Goal: Task Accomplishment & Management: Use online tool/utility

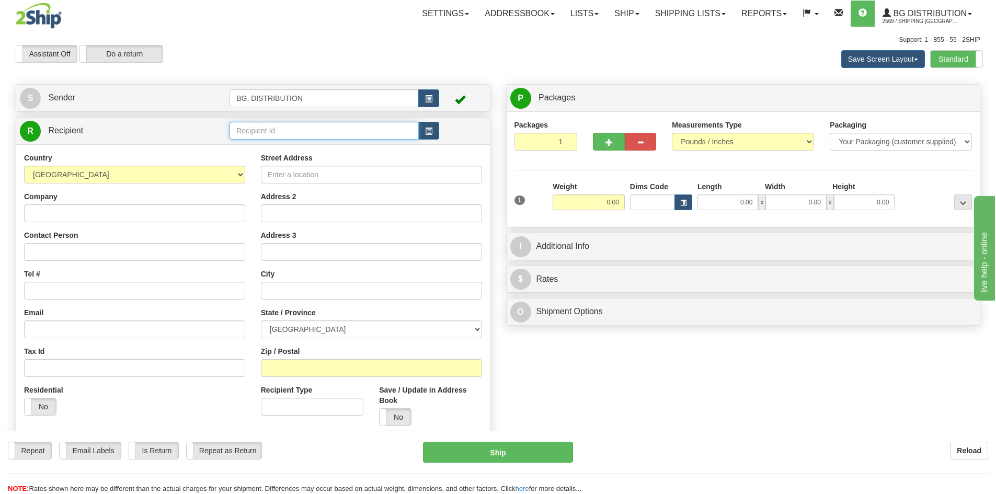
click at [248, 134] on input "text" at bounding box center [323, 131] width 189 height 18
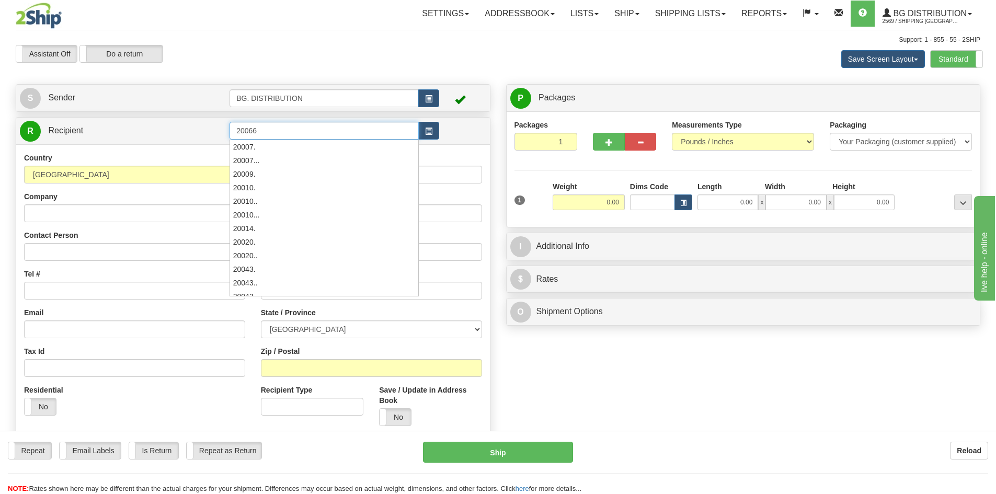
type input "20066"
click button "Delete" at bounding box center [0, 0] width 0 height 0
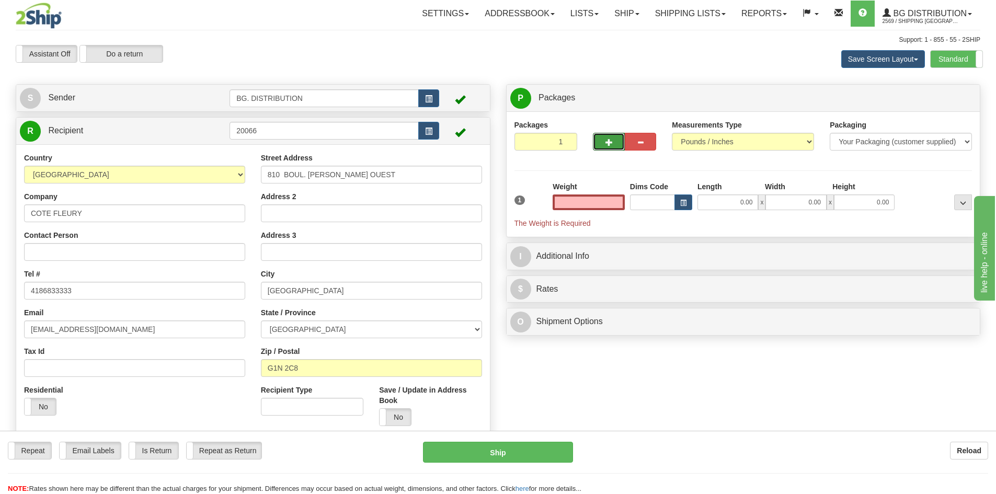
type input "0.00"
click at [610, 139] on span "button" at bounding box center [608, 142] width 7 height 7
type input "2"
click at [946, 98] on span "Package Level" at bounding box center [949, 98] width 41 height 7
radio input "true"
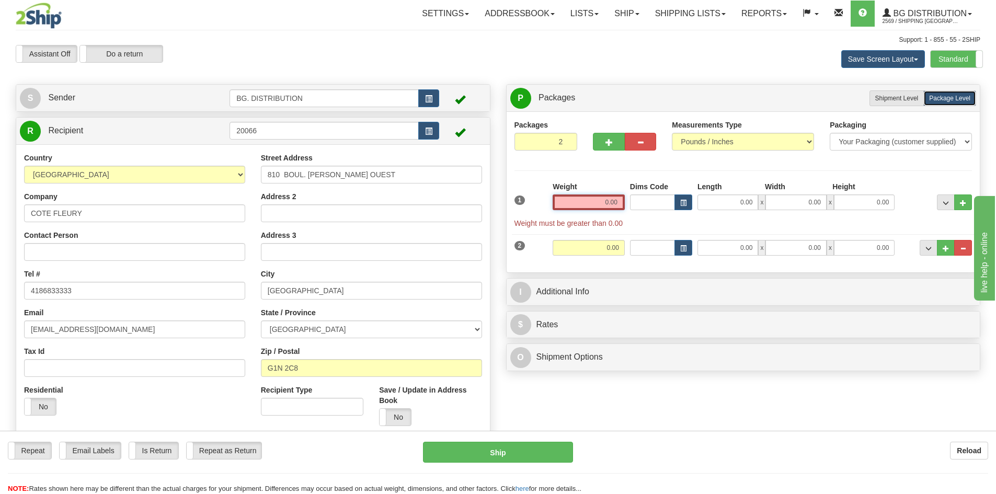
click at [619, 198] on input "0.00" at bounding box center [589, 202] width 72 height 16
type input "0.00"
click at [733, 200] on input "0.00" at bounding box center [727, 202] width 61 height 16
type input "54.00"
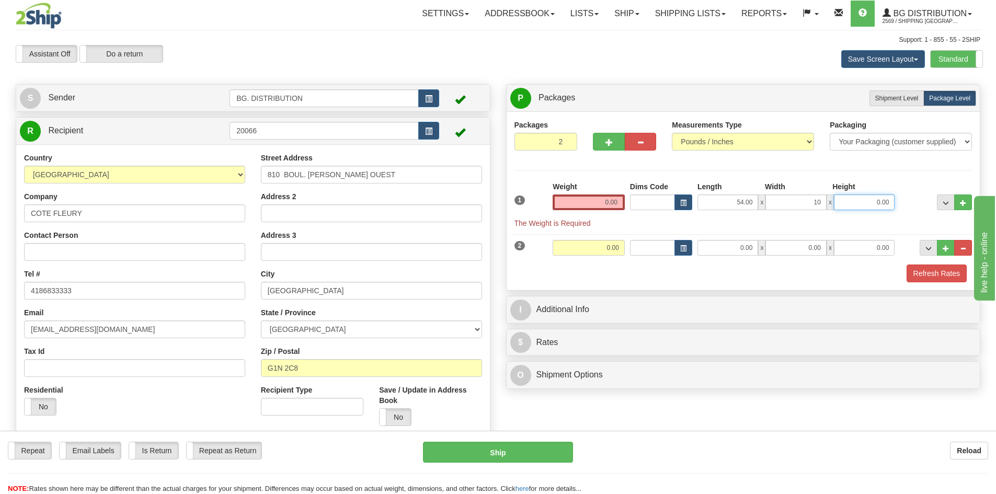
type input "10.00"
type input "5.00"
click at [608, 213] on div "Weight 0.00" at bounding box center [588, 199] width 77 height 37
click at [610, 204] on input "0.00" at bounding box center [589, 202] width 72 height 16
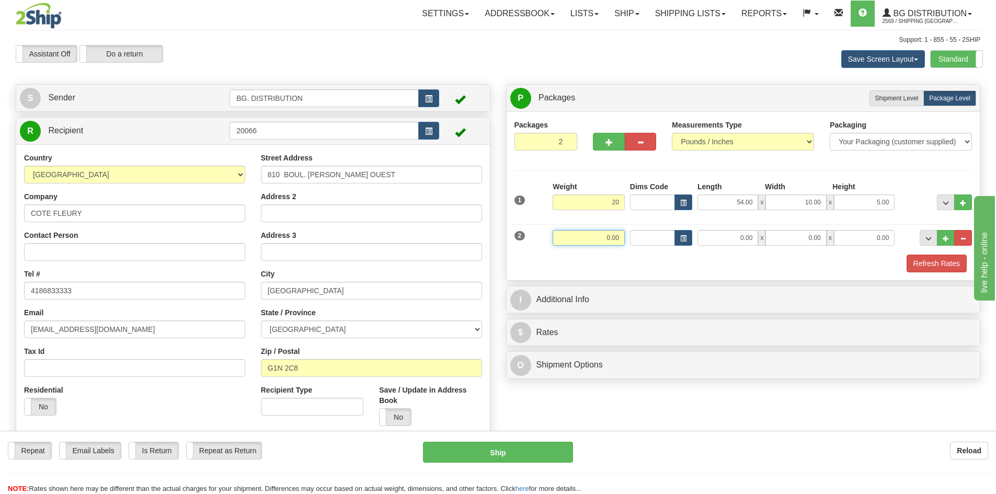
type input "20.00"
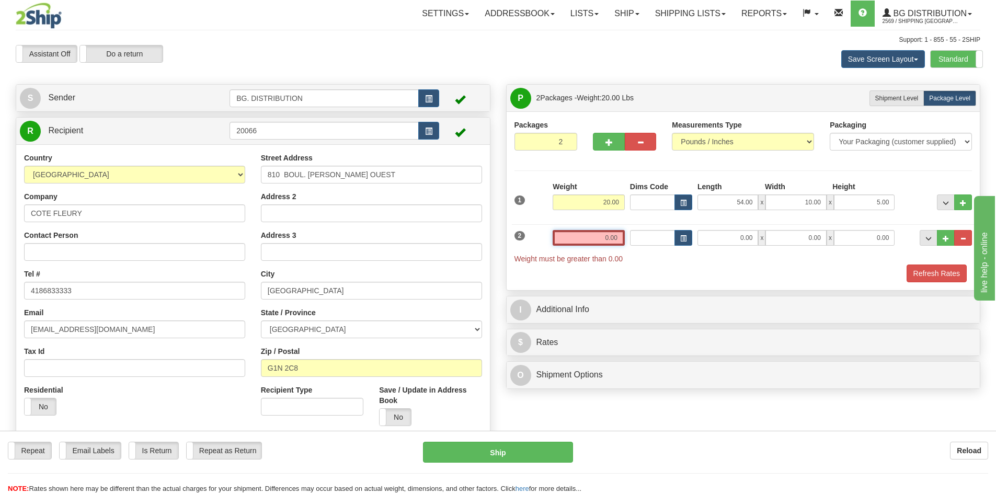
click at [605, 237] on input "0.00" at bounding box center [589, 238] width 72 height 16
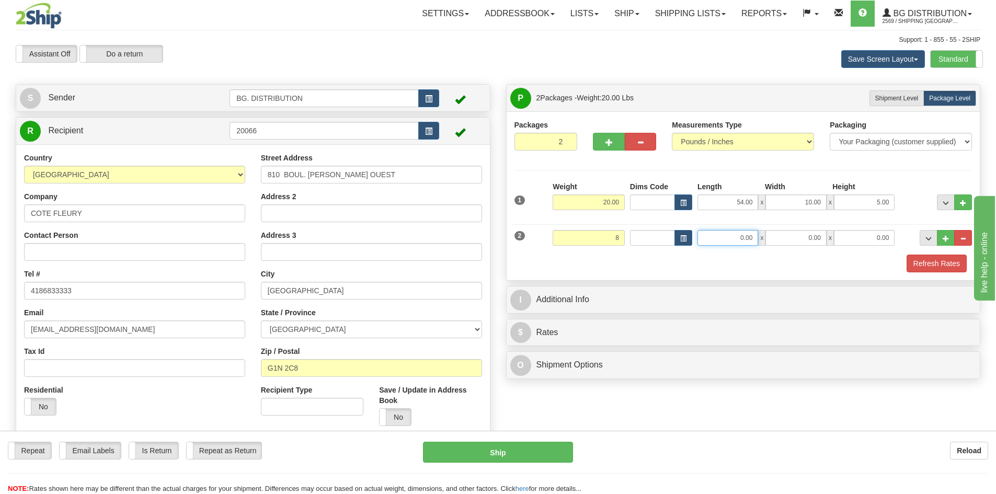
click at [733, 242] on input "0.00" at bounding box center [727, 238] width 61 height 16
type input "8.00"
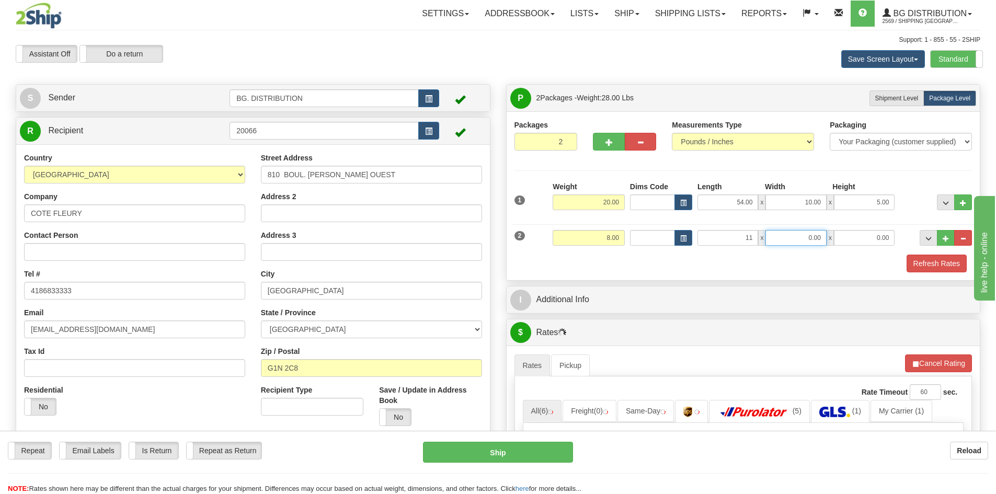
type input "11.00"
type input "9.00"
type input "+"
type input "6.00"
click at [732, 273] on div "Packages 2 2 Measurements Type" at bounding box center [744, 195] width 474 height 169
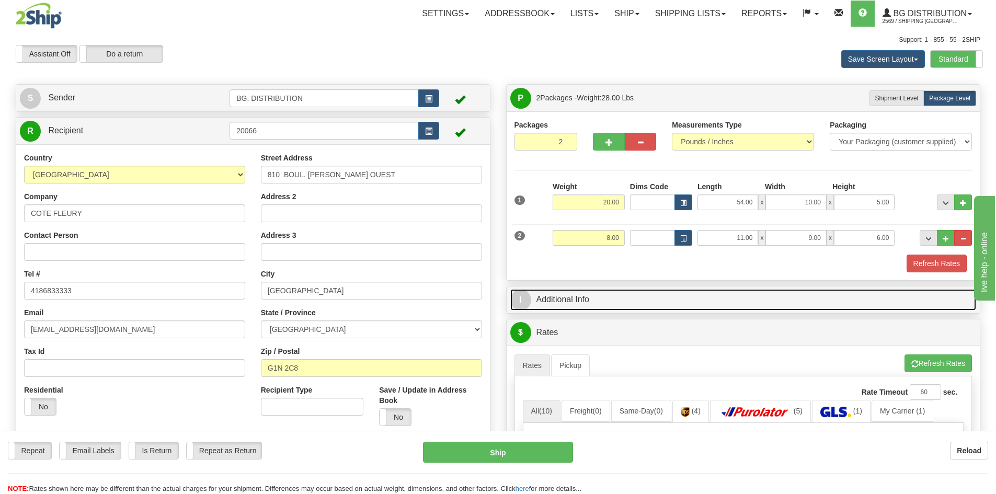
click at [526, 300] on span "I" at bounding box center [520, 300] width 21 height 21
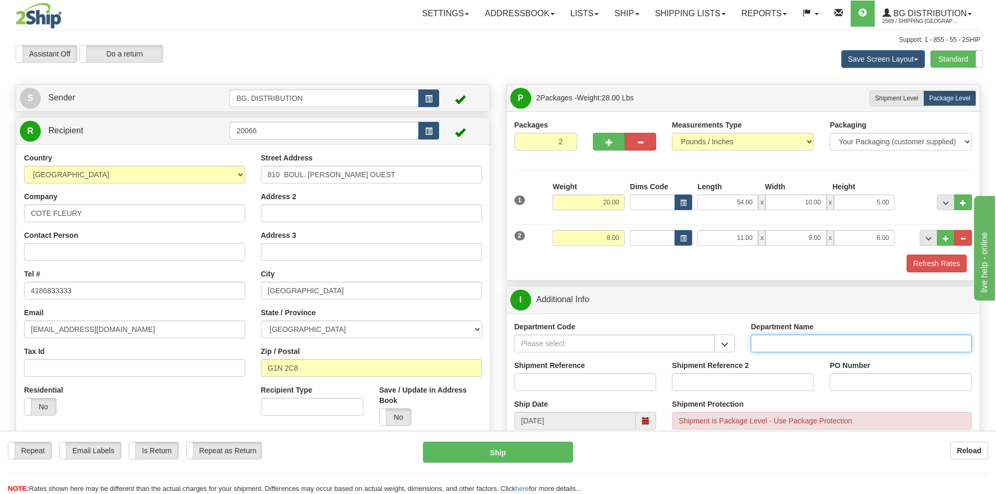
drag, startPoint x: 858, startPoint y: 343, endPoint x: 839, endPoint y: 337, distance: 20.2
click at [858, 343] on input "Department Name" at bounding box center [861, 344] width 221 height 18
type input "."
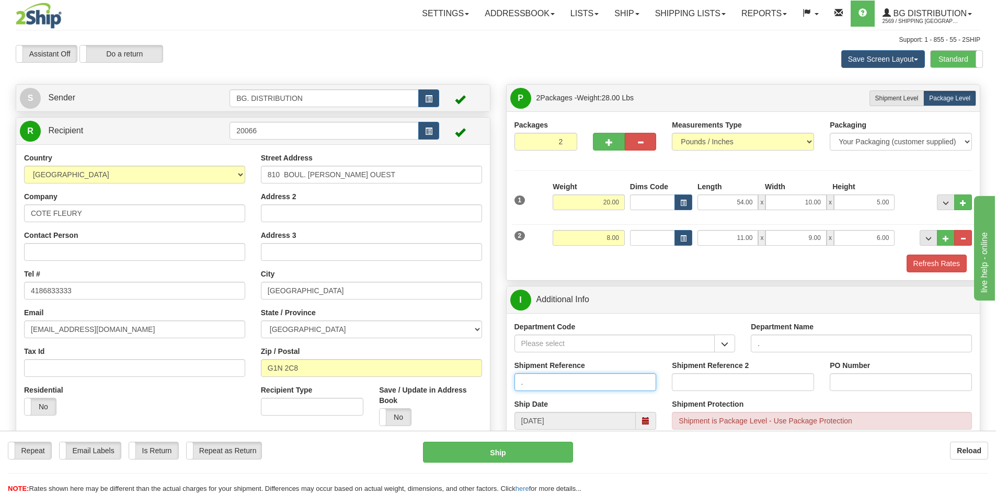
type input "."
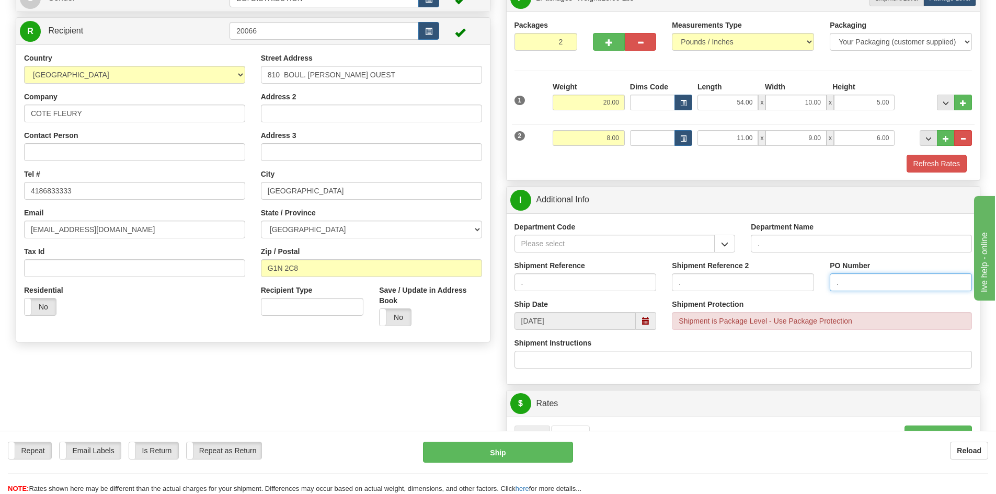
scroll to position [105, 0]
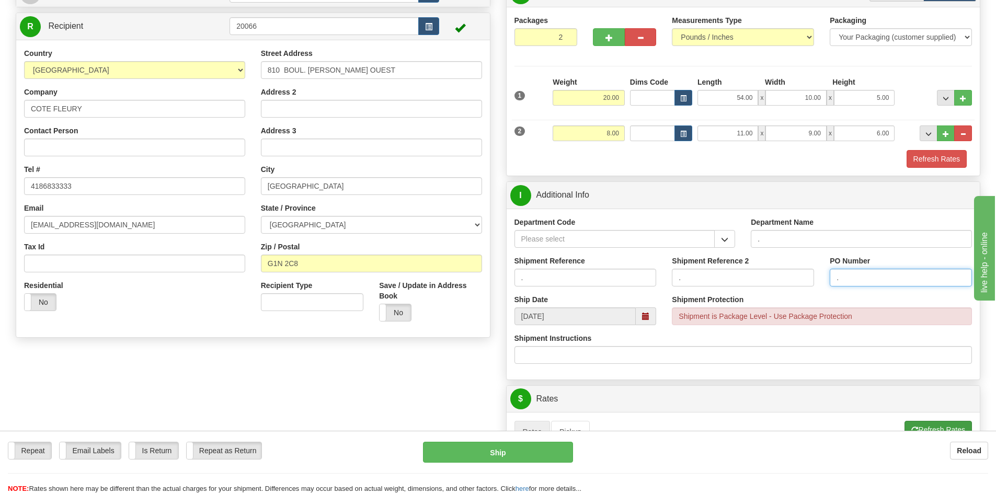
type input "."
click at [917, 424] on button "Refresh Rates" at bounding box center [937, 430] width 67 height 18
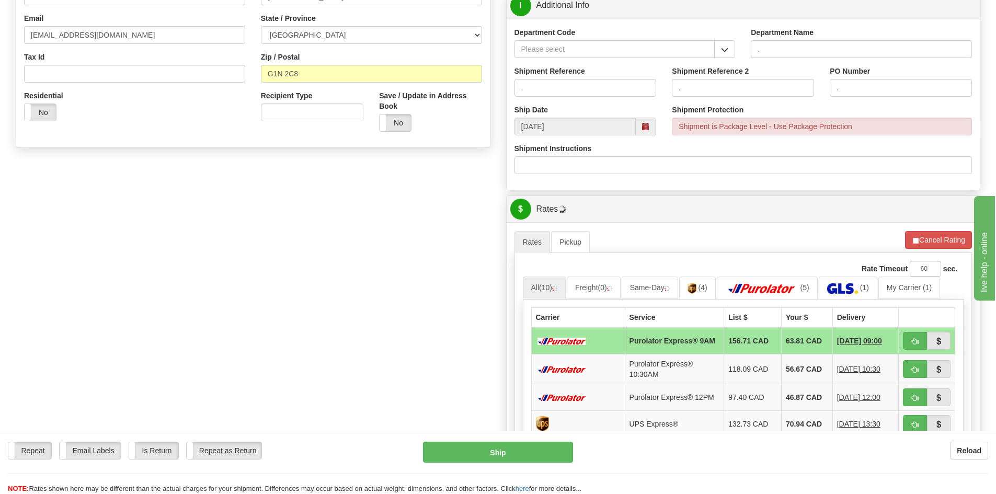
scroll to position [366, 0]
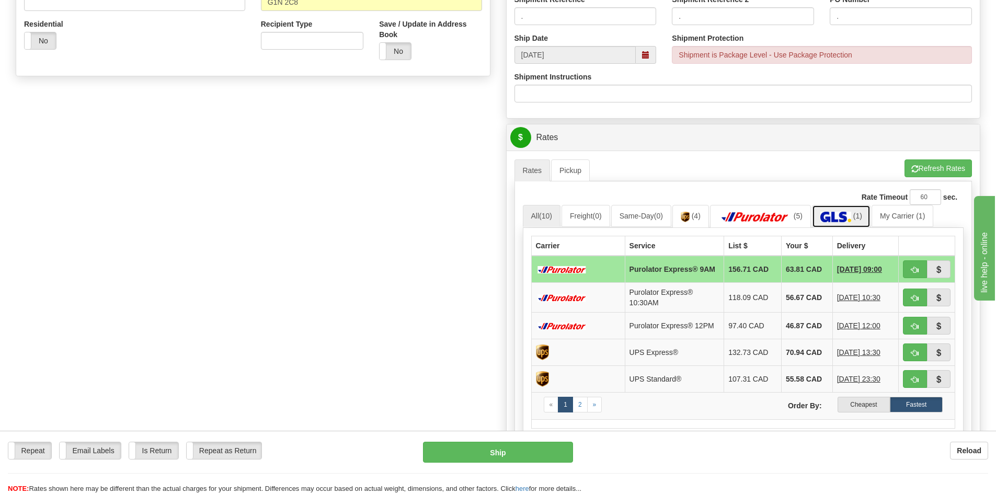
click at [851, 220] on img at bounding box center [835, 217] width 31 height 10
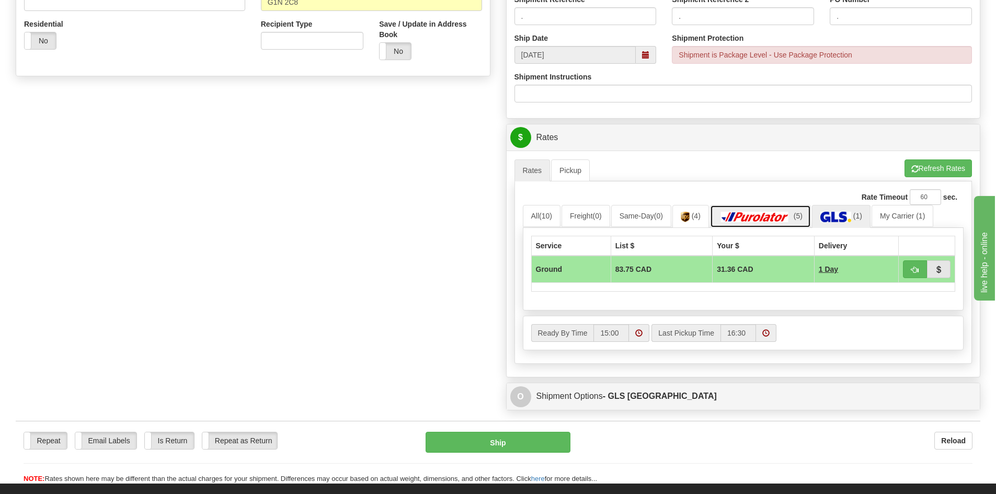
click at [784, 218] on img at bounding box center [754, 217] width 73 height 10
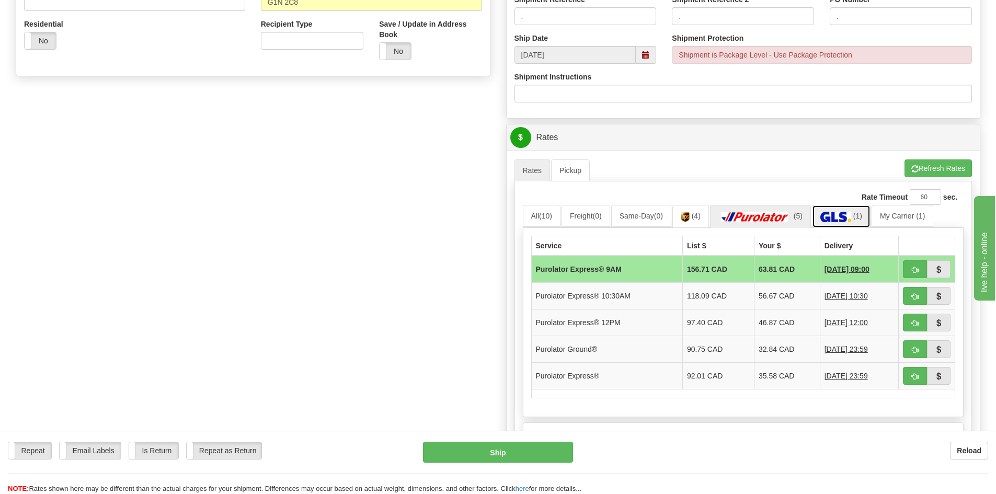
click at [846, 215] on img at bounding box center [835, 217] width 31 height 10
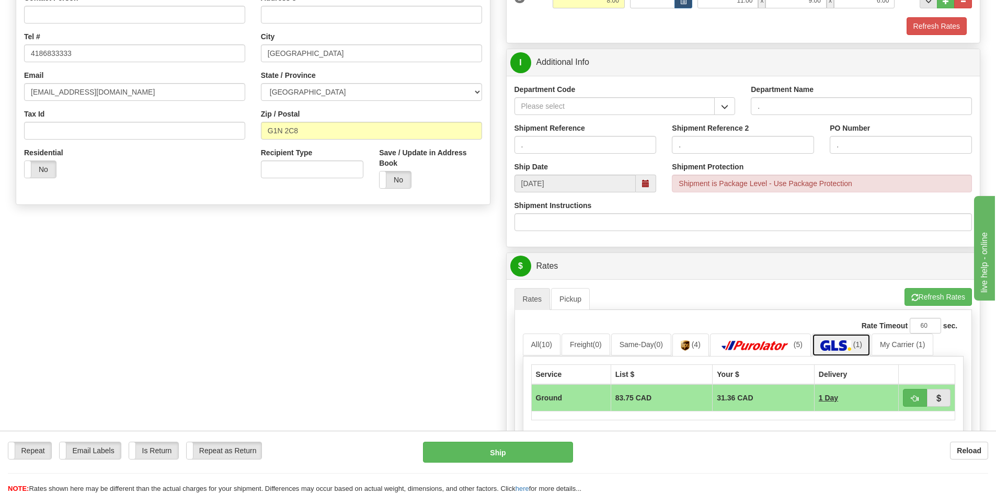
scroll to position [261, 0]
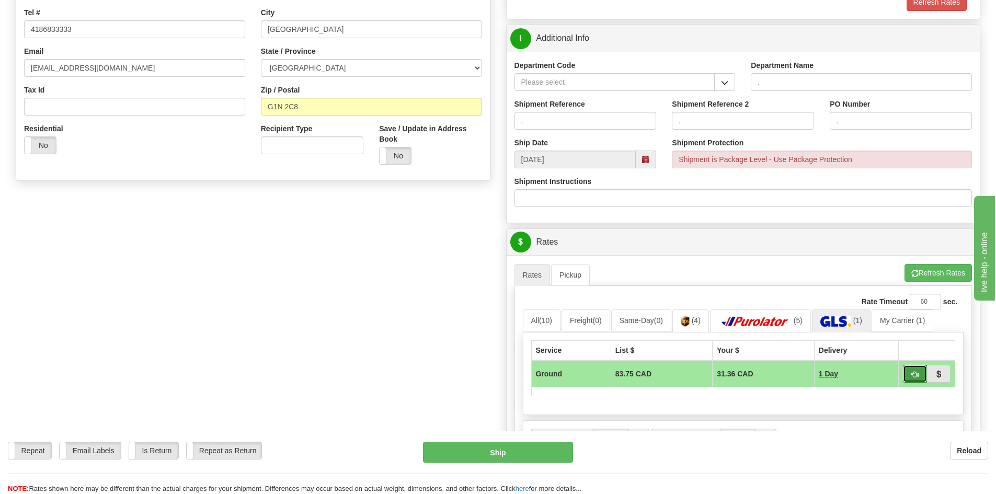
click at [907, 372] on button "button" at bounding box center [915, 374] width 24 height 18
type input "1"
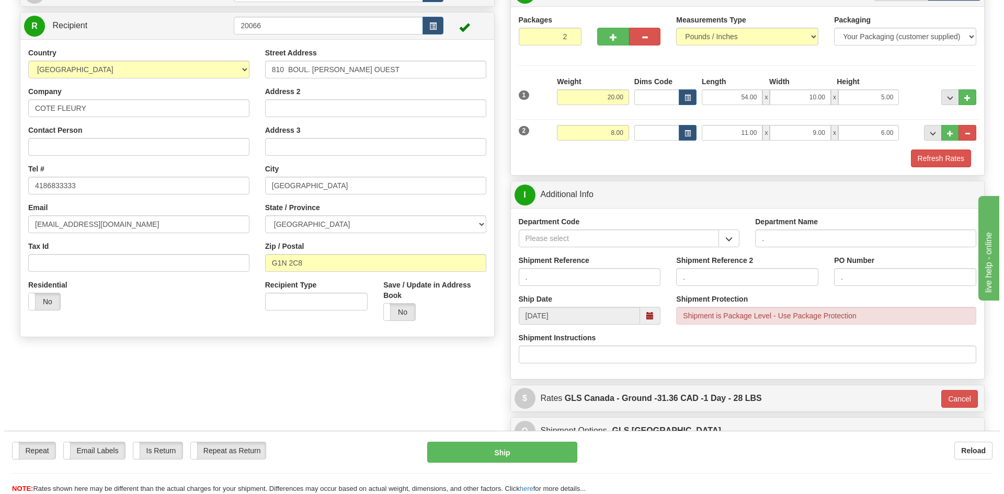
scroll to position [105, 0]
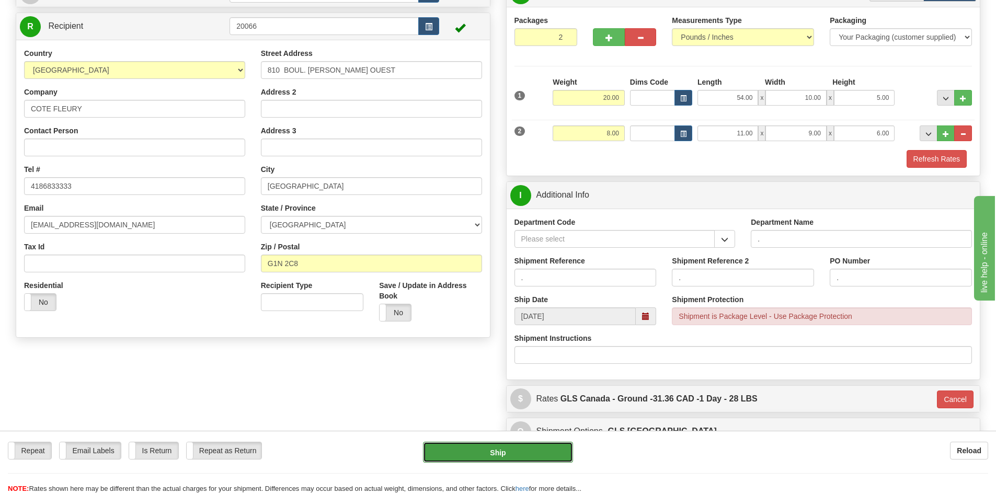
click at [495, 453] on button "Ship" at bounding box center [498, 452] width 150 height 21
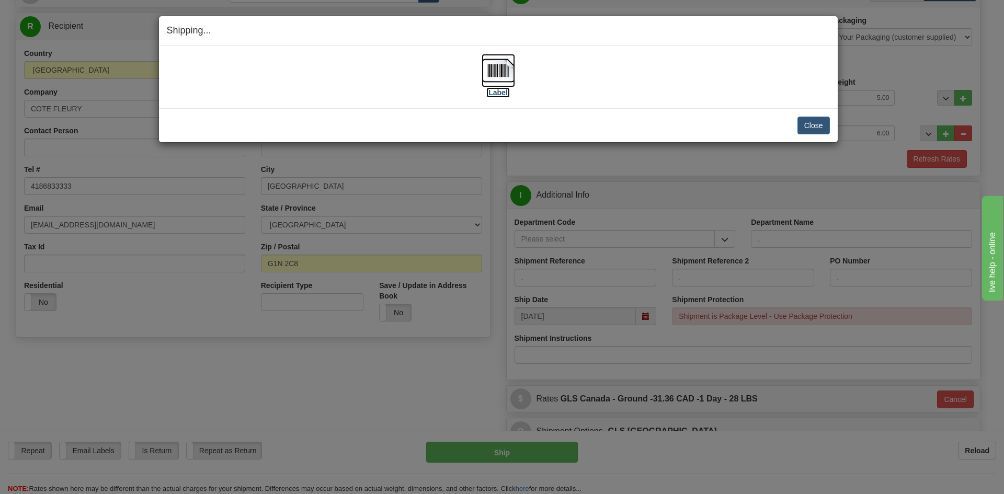
click at [499, 91] on label "[Label]" at bounding box center [498, 92] width 24 height 10
click at [815, 121] on button "Close" at bounding box center [813, 126] width 32 height 18
